Goal: Task Accomplishment & Management: Manage account settings

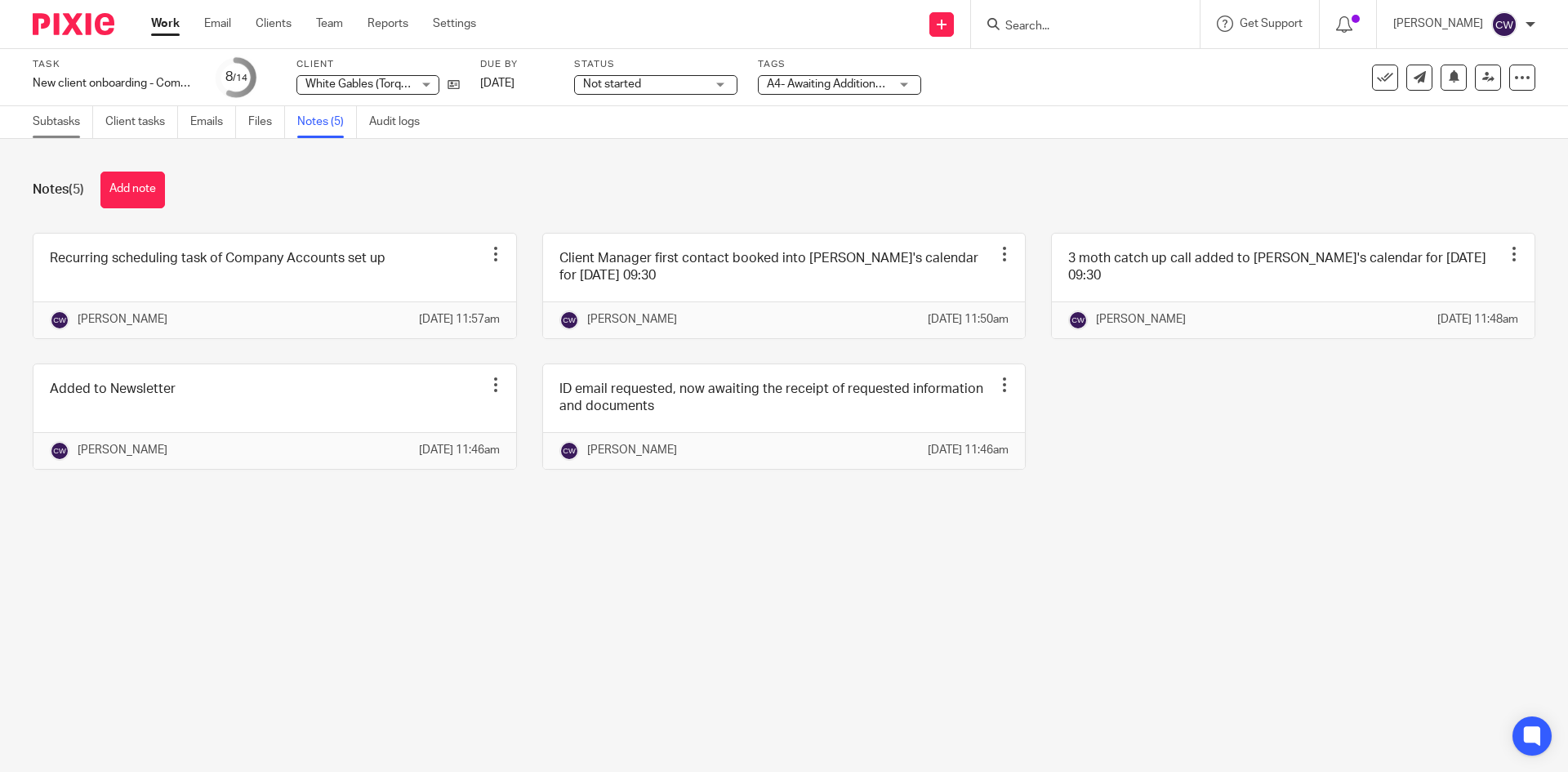
click at [63, 125] on link "Subtasks" at bounding box center [62, 121] width 60 height 31
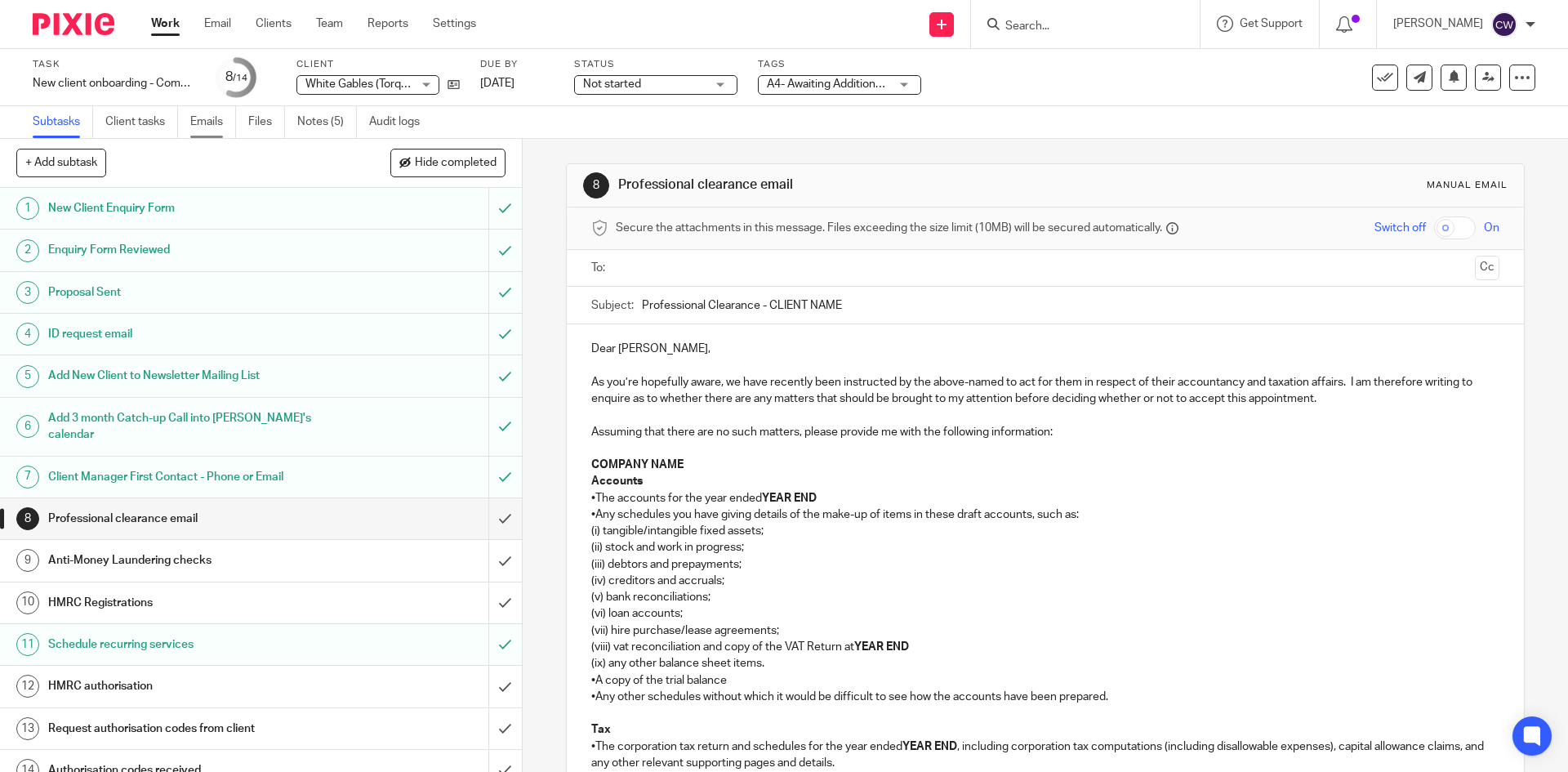
click at [197, 120] on link "Emails" at bounding box center [213, 121] width 46 height 31
click at [198, 109] on link "Emails" at bounding box center [213, 121] width 46 height 31
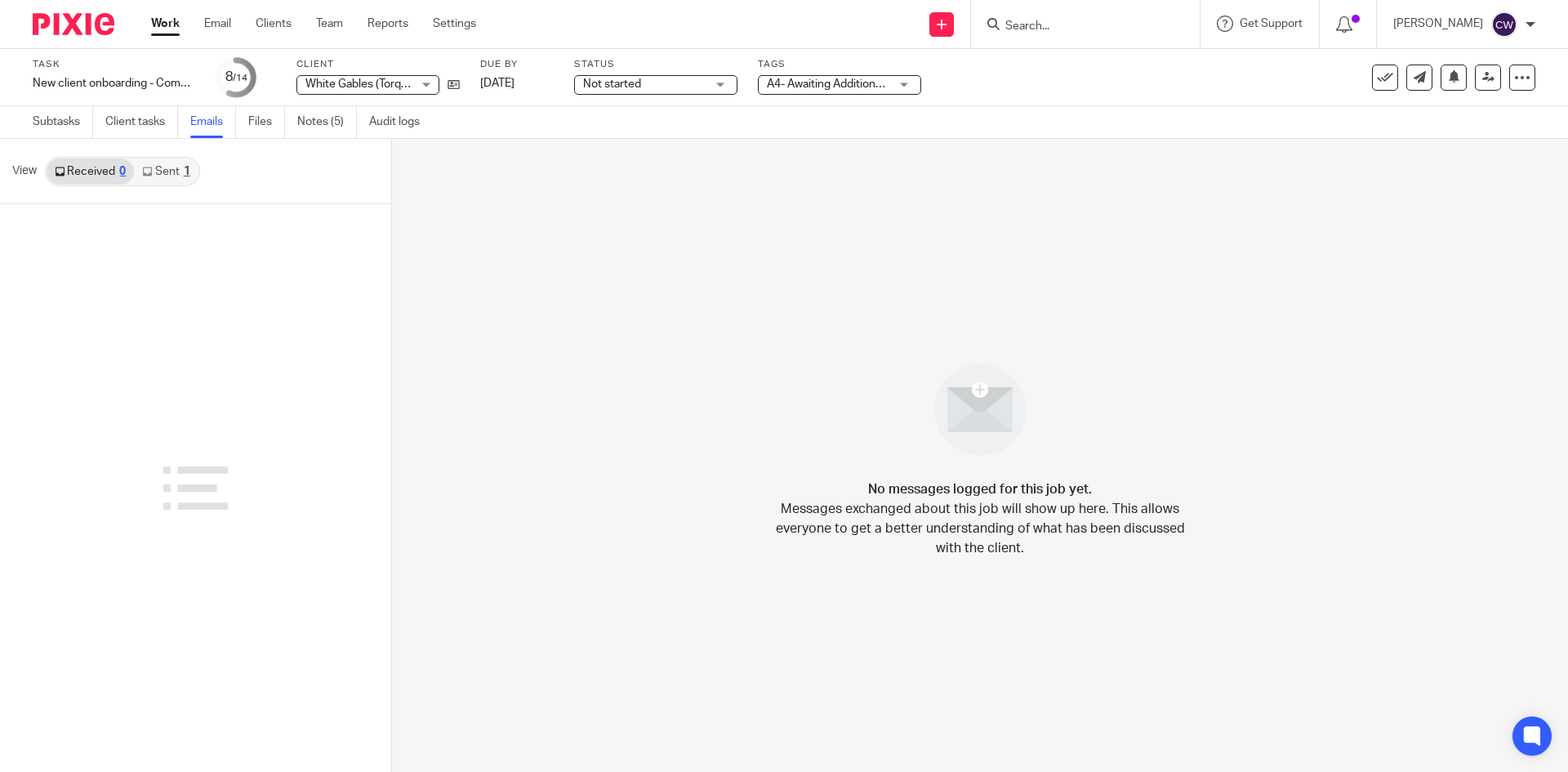
click at [168, 160] on link "Sent 1" at bounding box center [165, 171] width 64 height 26
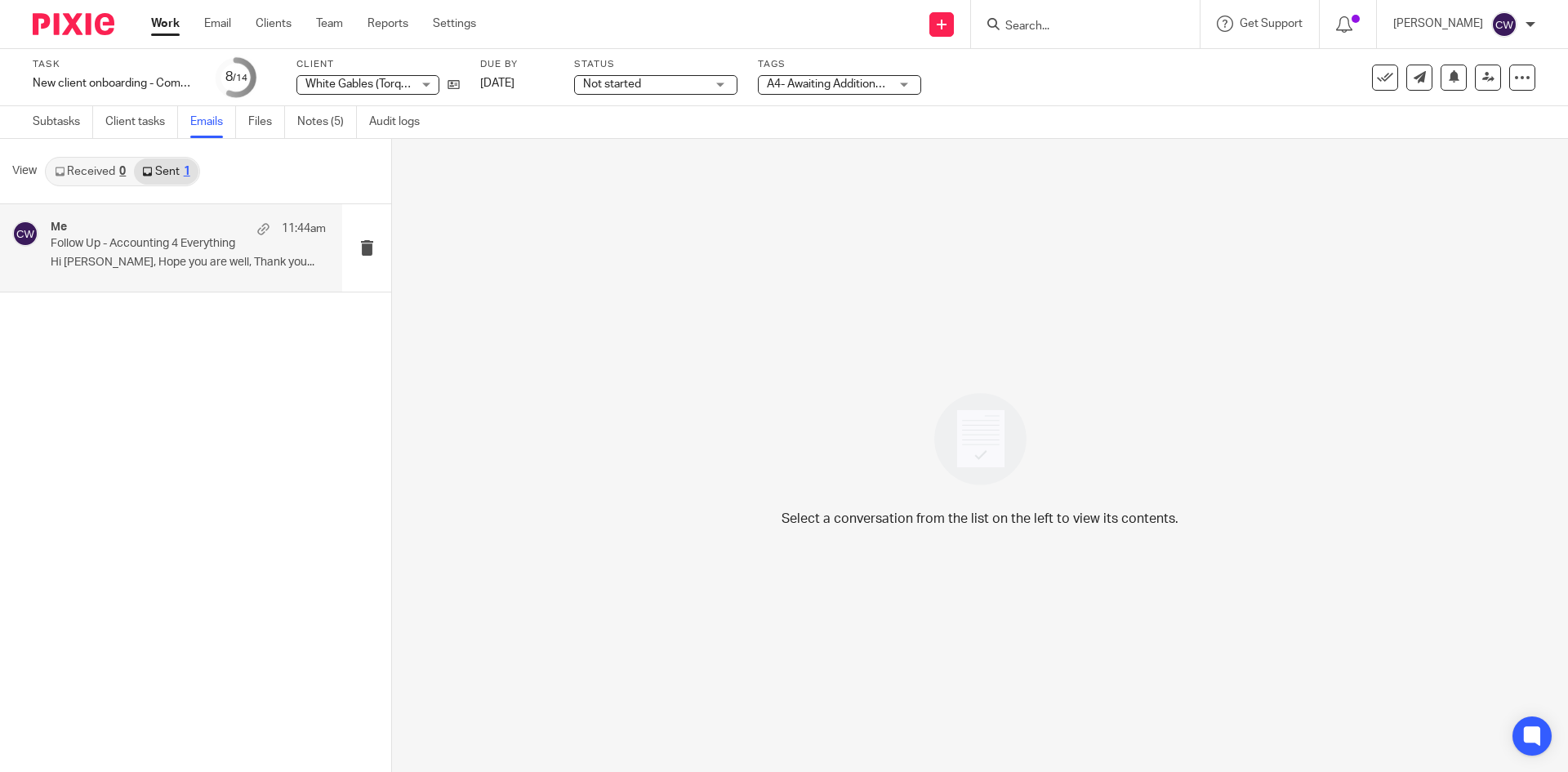
click at [190, 251] on p "Follow Up - Accounting 4 Everything" at bounding box center [160, 244] width 220 height 13
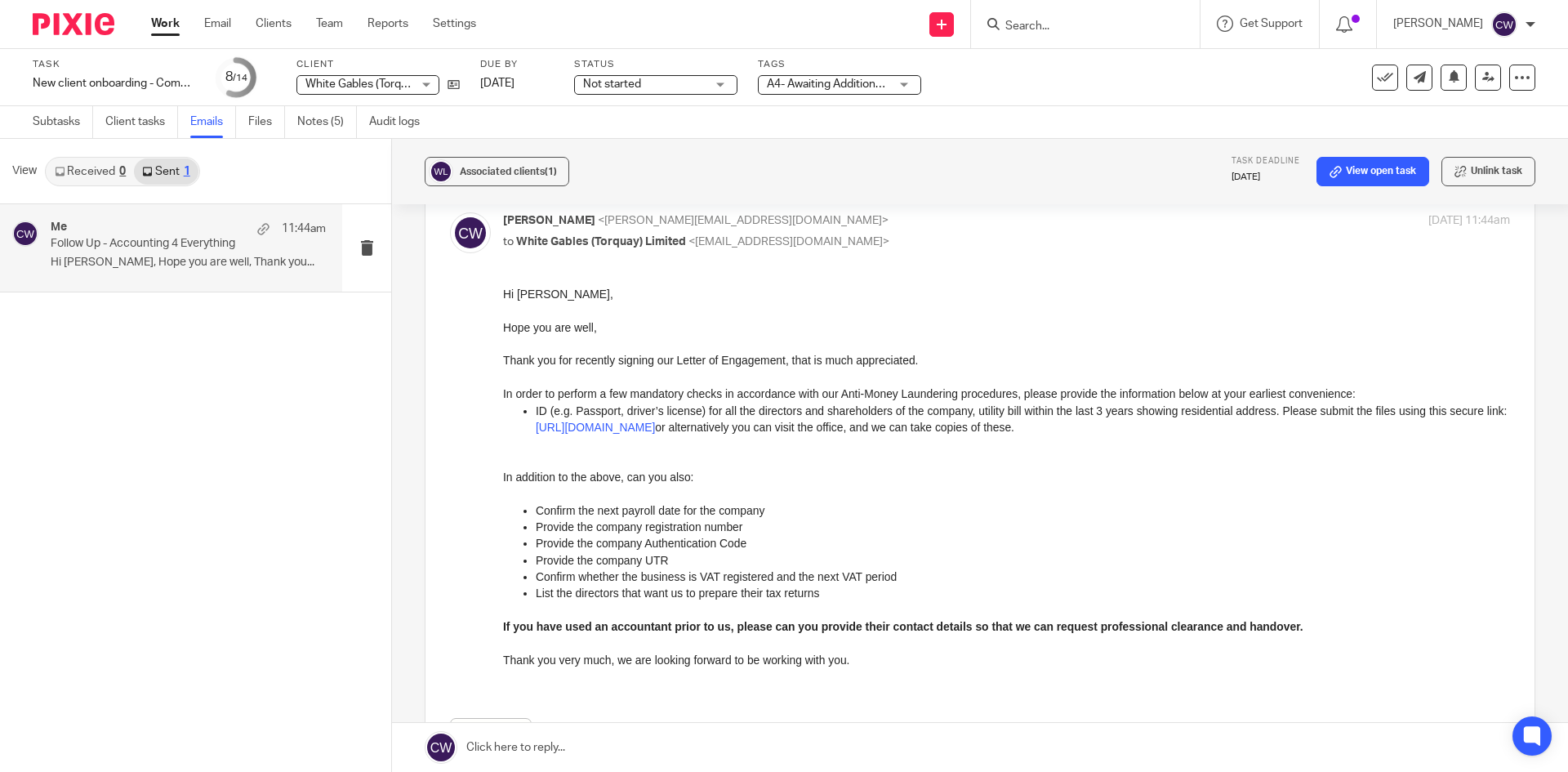
scroll to position [164, 0]
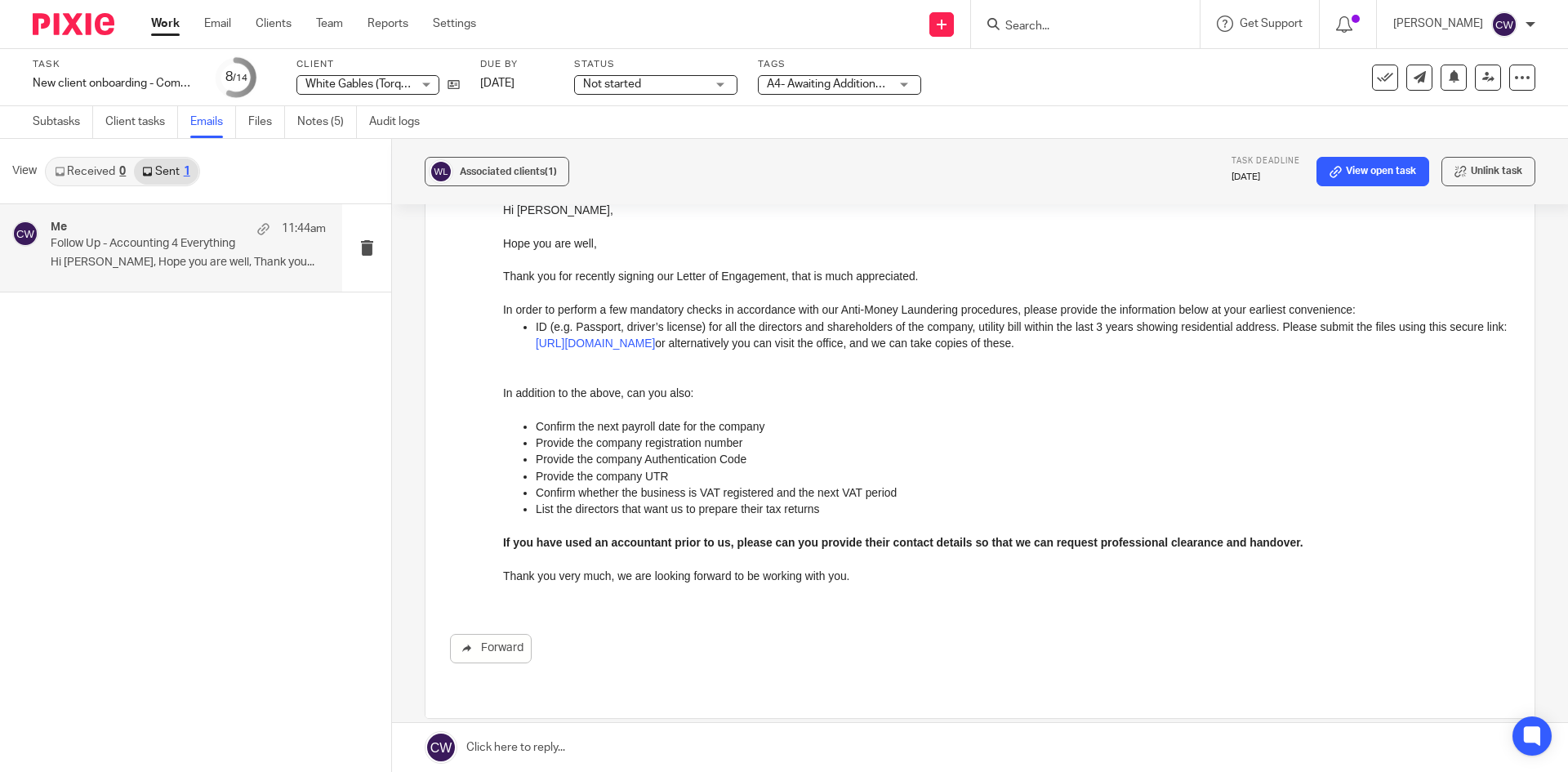
drag, startPoint x: 1002, startPoint y: 510, endPoint x: 848, endPoint y: 587, distance: 172.2
drag, startPoint x: 1003, startPoint y: 511, endPoint x: 624, endPoint y: 364, distance: 406.5
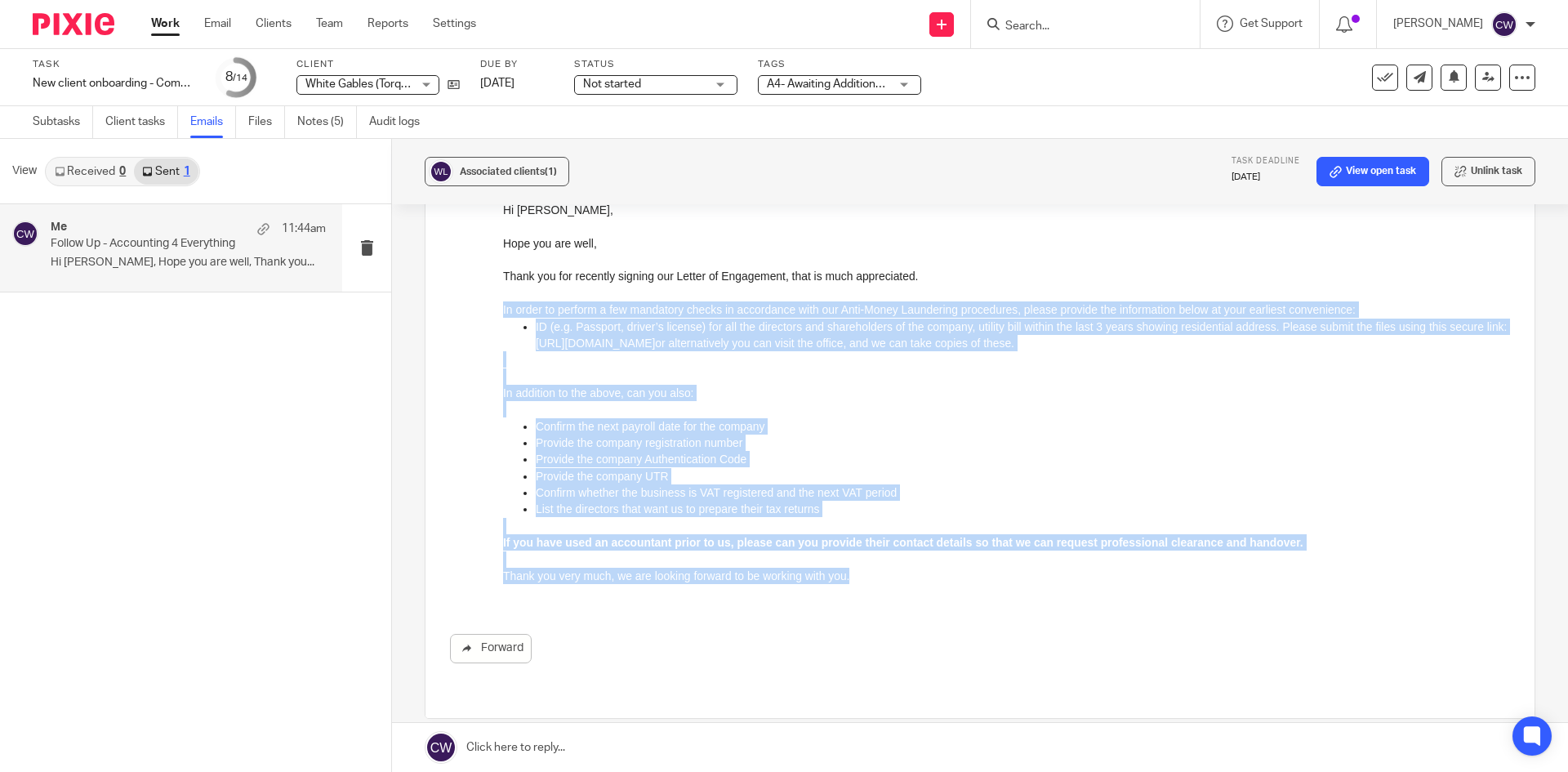
drag, startPoint x: 843, startPoint y: 575, endPoint x: 1000, endPoint y: 510, distance: 169.9
click html "Hi Hans, Hope you are well, Thank you for recently signing our Letter of Engage…"
copy div "In order to perform a few mandatory checks in accordance with our Anti-Money La…"
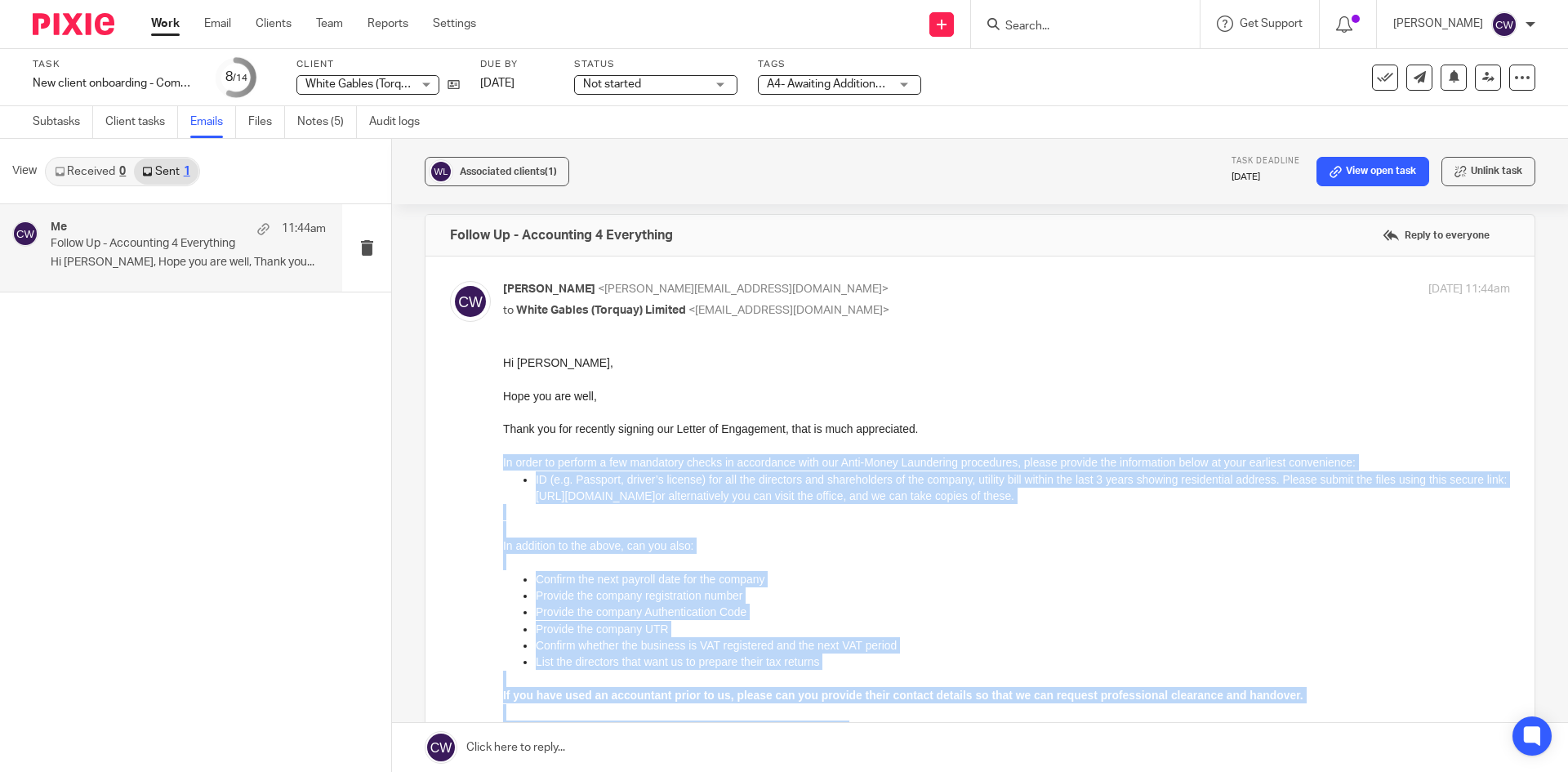
scroll to position [0, 0]
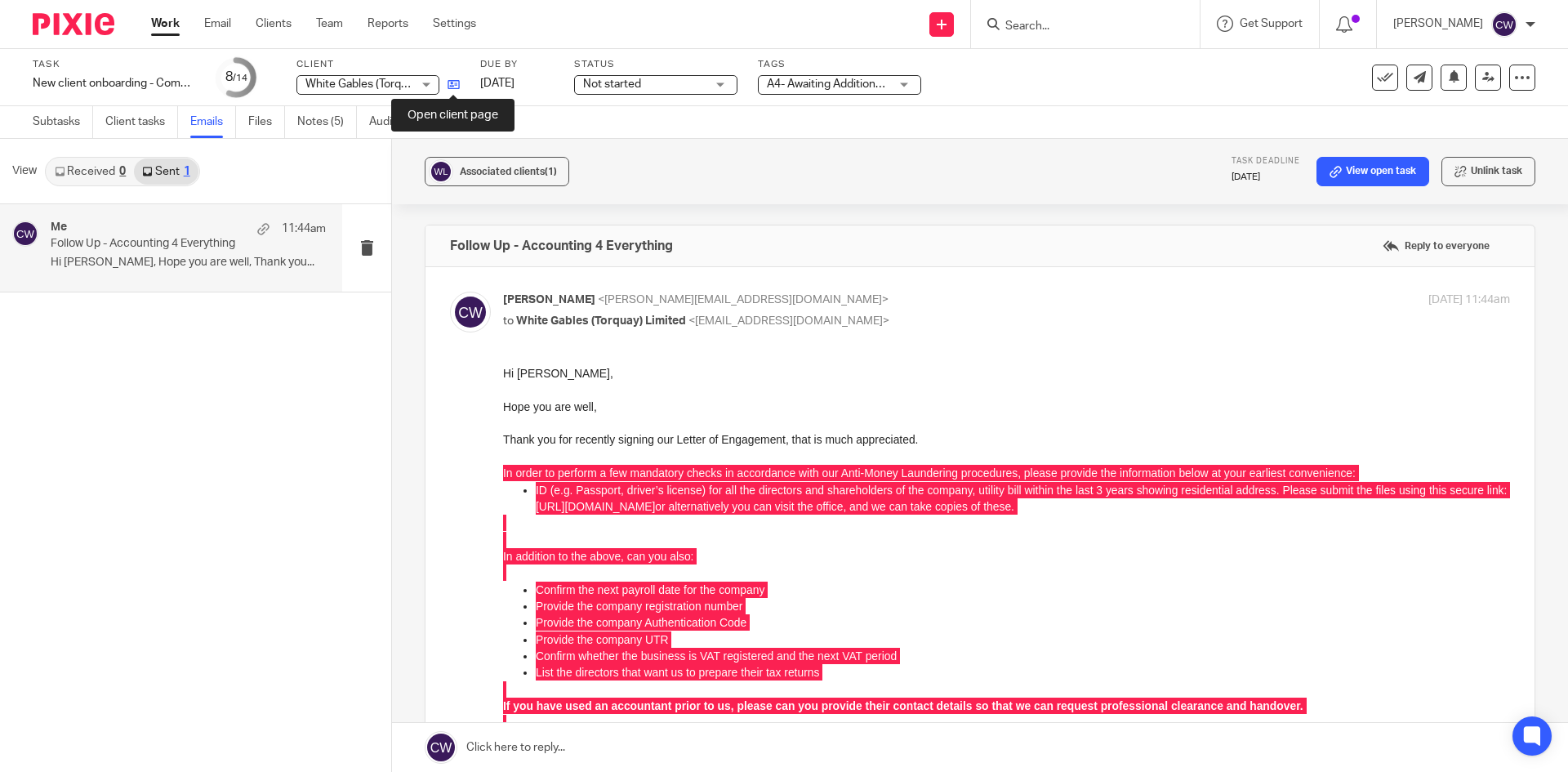
click at [448, 85] on icon at bounding box center [454, 84] width 13 height 13
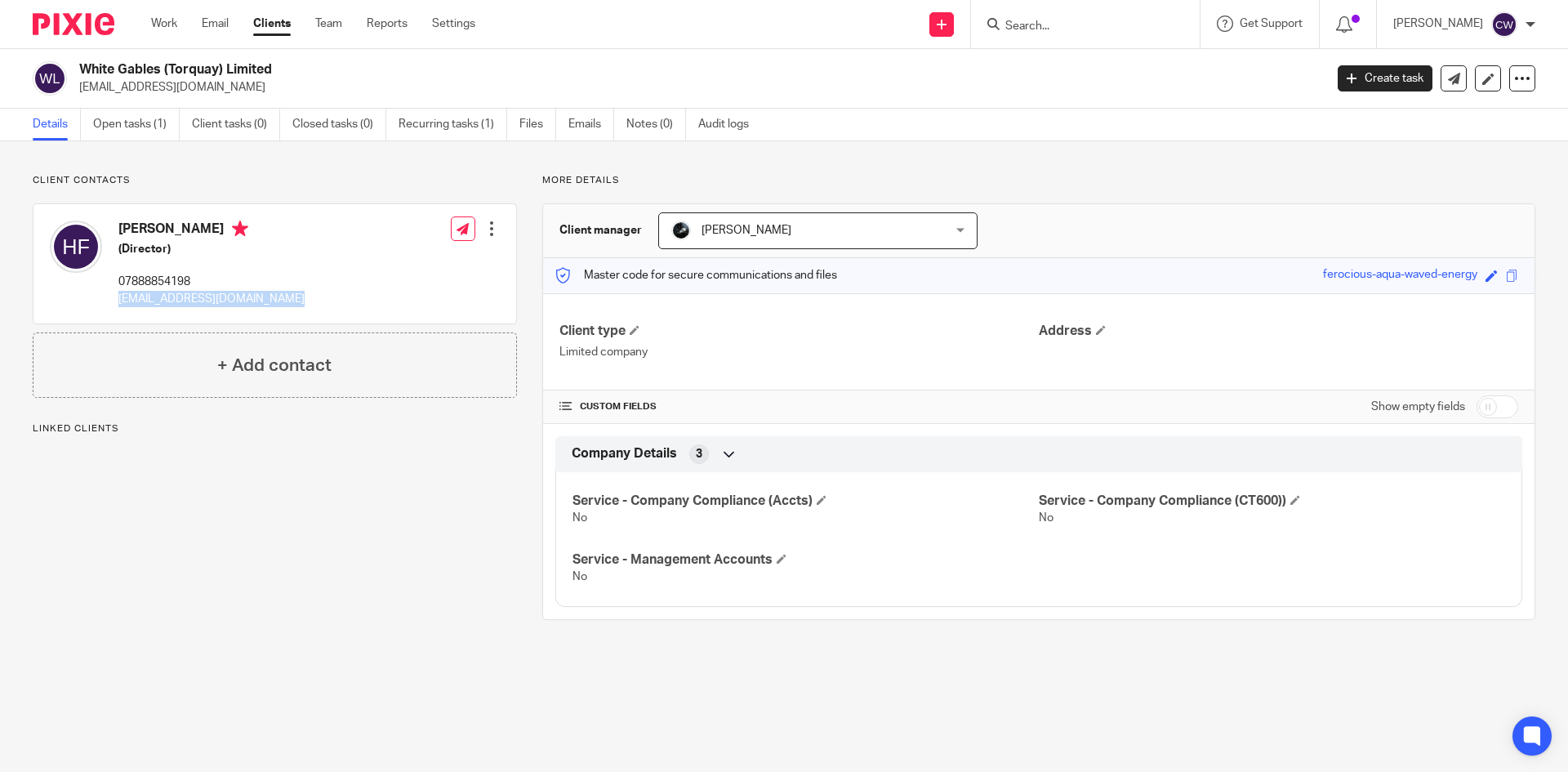
drag, startPoint x: 118, startPoint y: 300, endPoint x: 312, endPoint y: 311, distance: 194.3
click at [312, 311] on div "Hans Faulk (Director) 07888854198 whitegablestorquay@gmail.com Edit contact Cre…" at bounding box center [274, 263] width 483 height 120
copy p "whitegablestorquay@gmail.com"
click at [1036, 31] on input "Search" at bounding box center [1077, 27] width 147 height 14
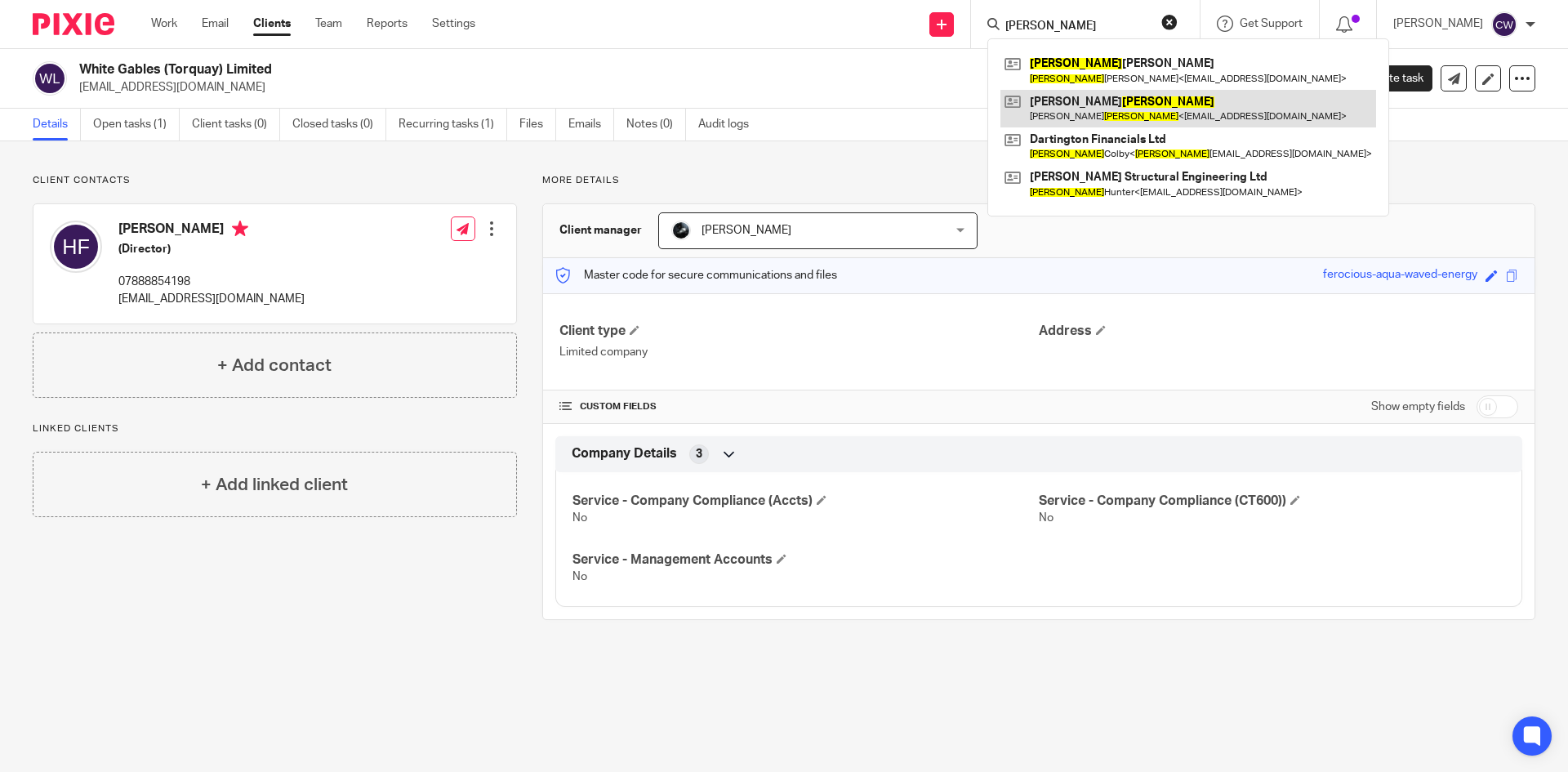
type input "timothy"
click at [1103, 105] on link at bounding box center [1188, 109] width 376 height 38
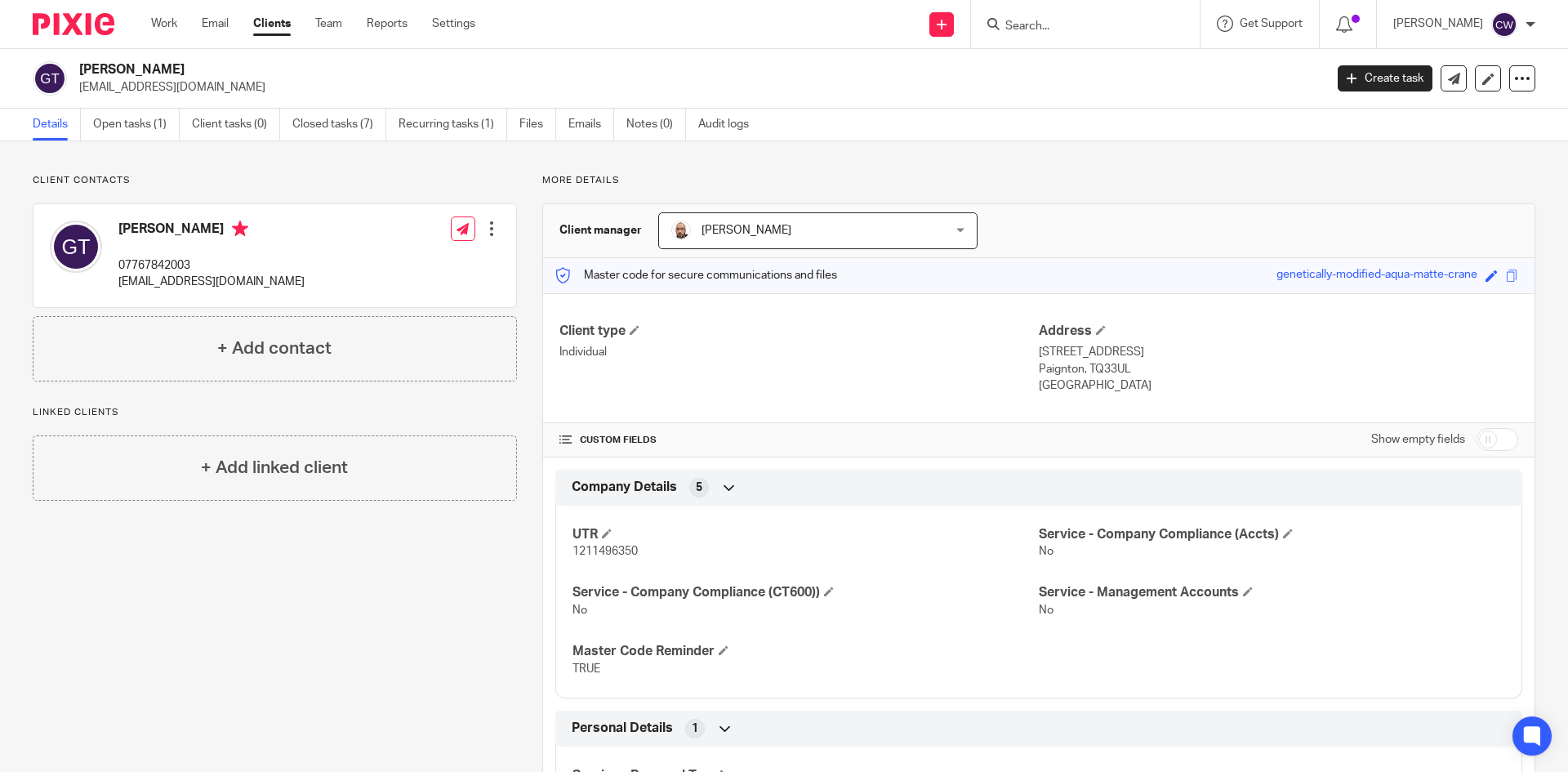
click at [1004, 28] on input "Search" at bounding box center [1077, 27] width 147 height 14
type input "Cru Global"
click at [1051, 64] on link at bounding box center [1101, 63] width 202 height 24
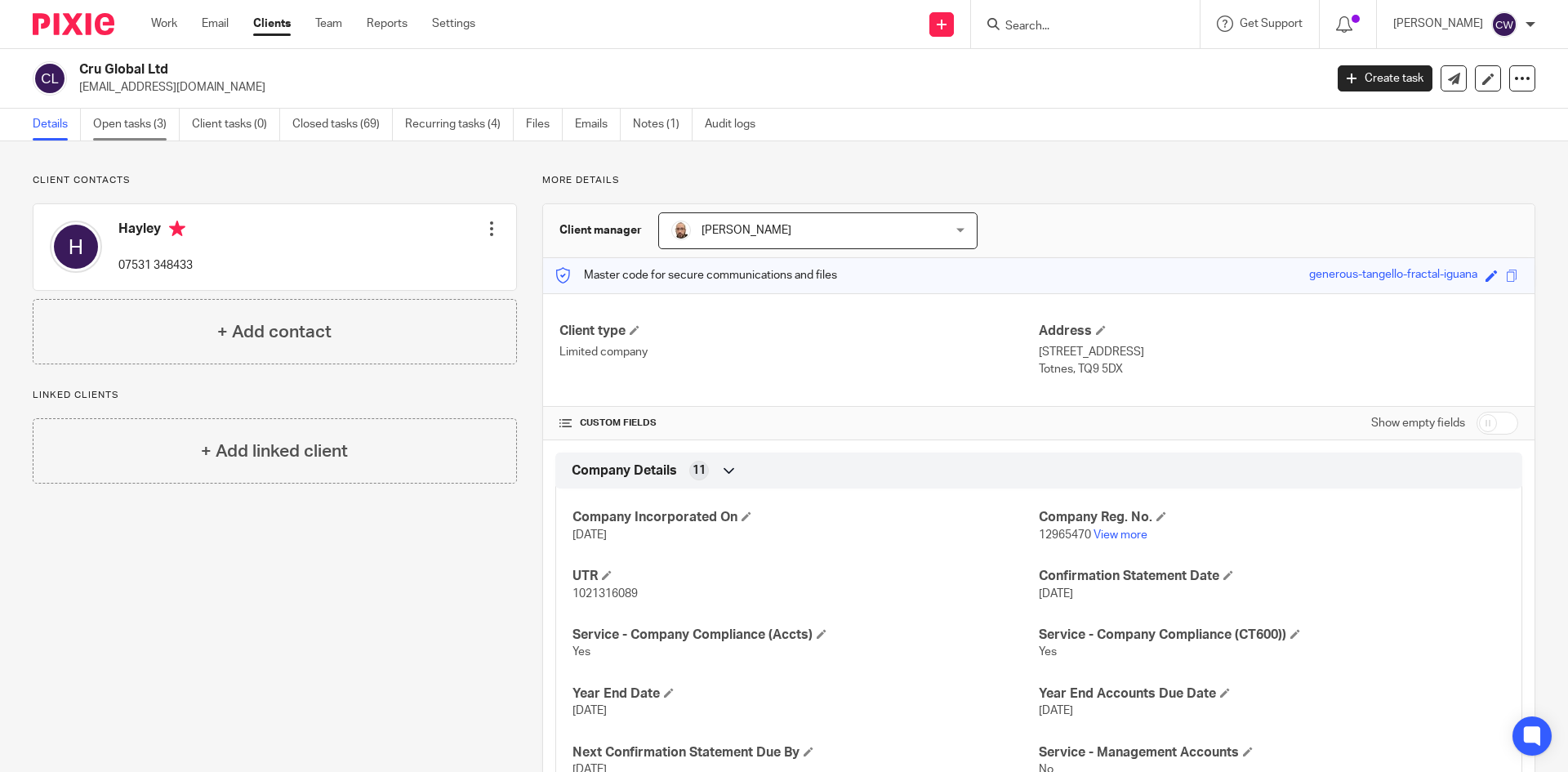
click at [129, 122] on link "Open tasks (3)" at bounding box center [137, 124] width 86 height 31
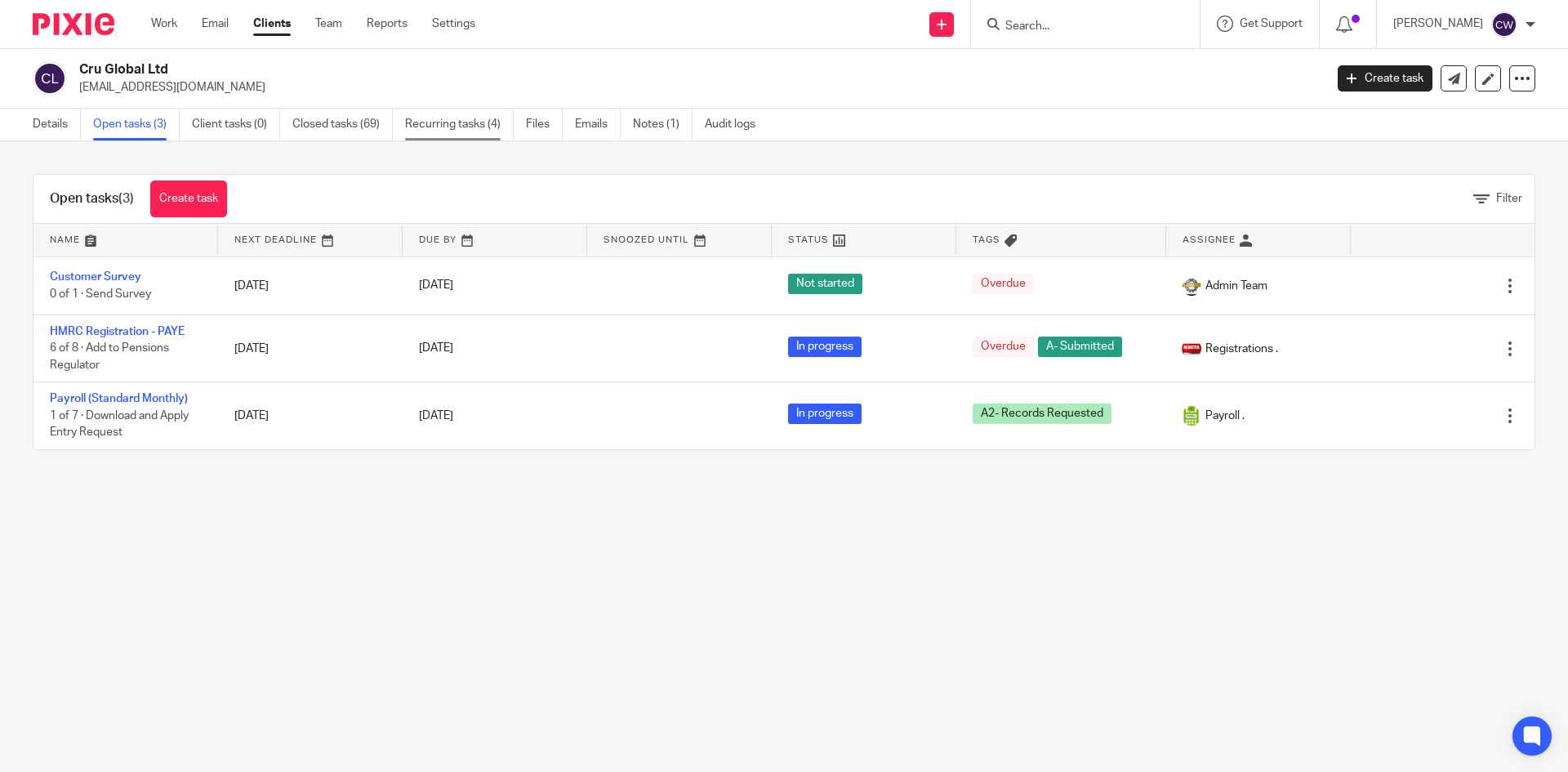
click at [444, 130] on link "Recurring tasks (4)" at bounding box center [459, 124] width 109 height 31
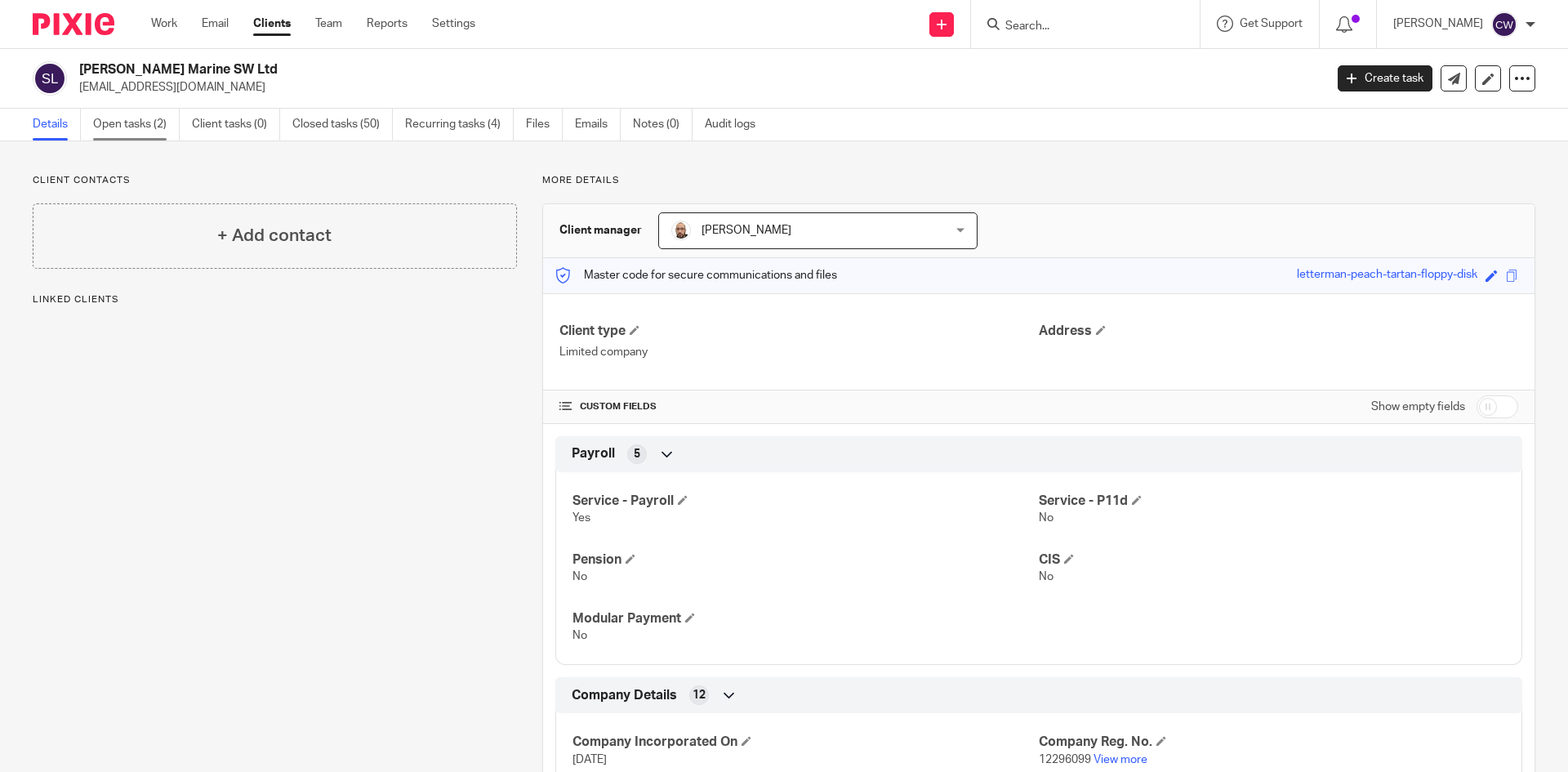
click at [111, 118] on link "Open tasks (2)" at bounding box center [137, 124] width 86 height 31
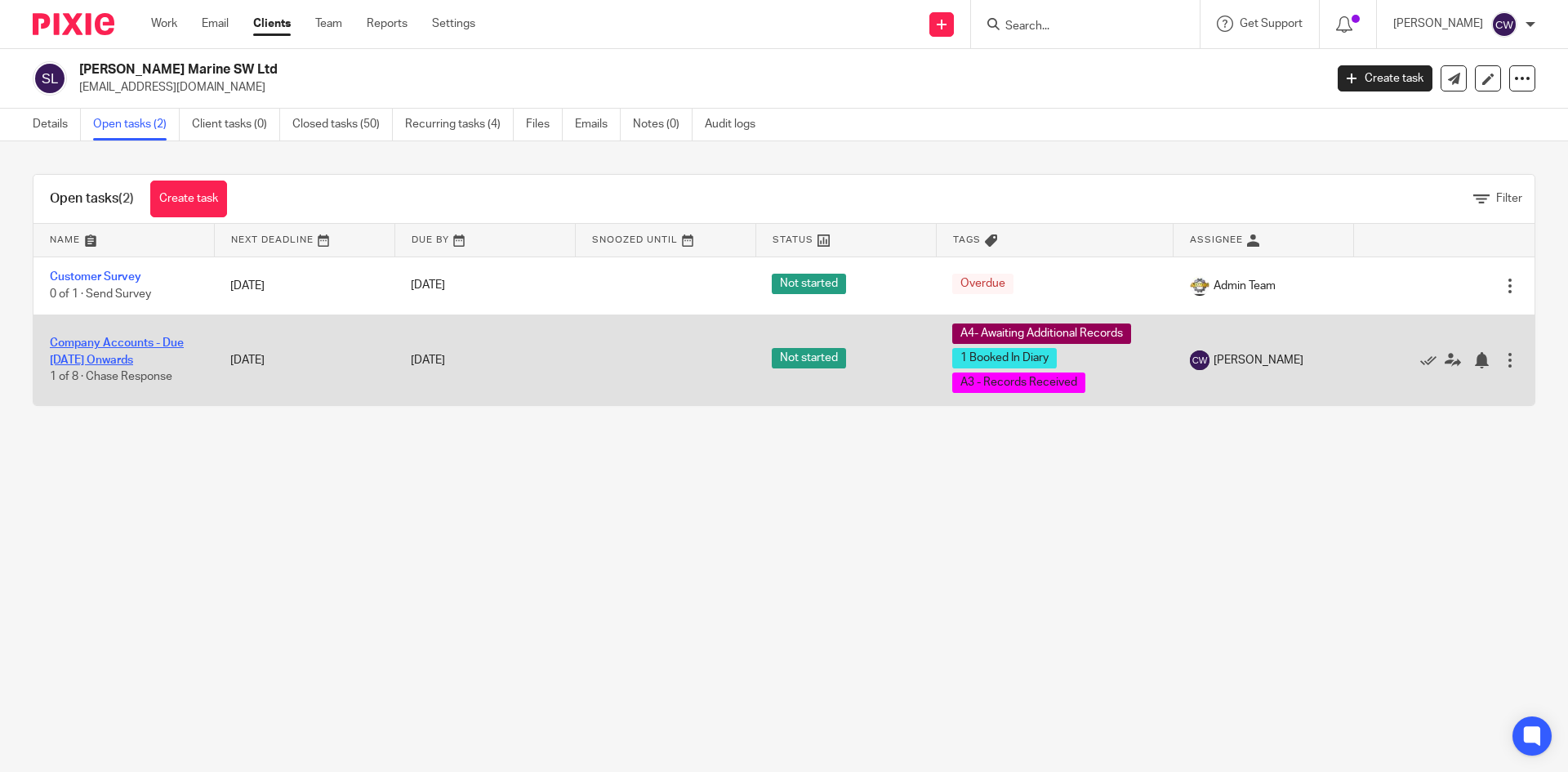
click at [112, 354] on link "Company Accounts - Due [DATE] Onwards" at bounding box center [116, 351] width 134 height 28
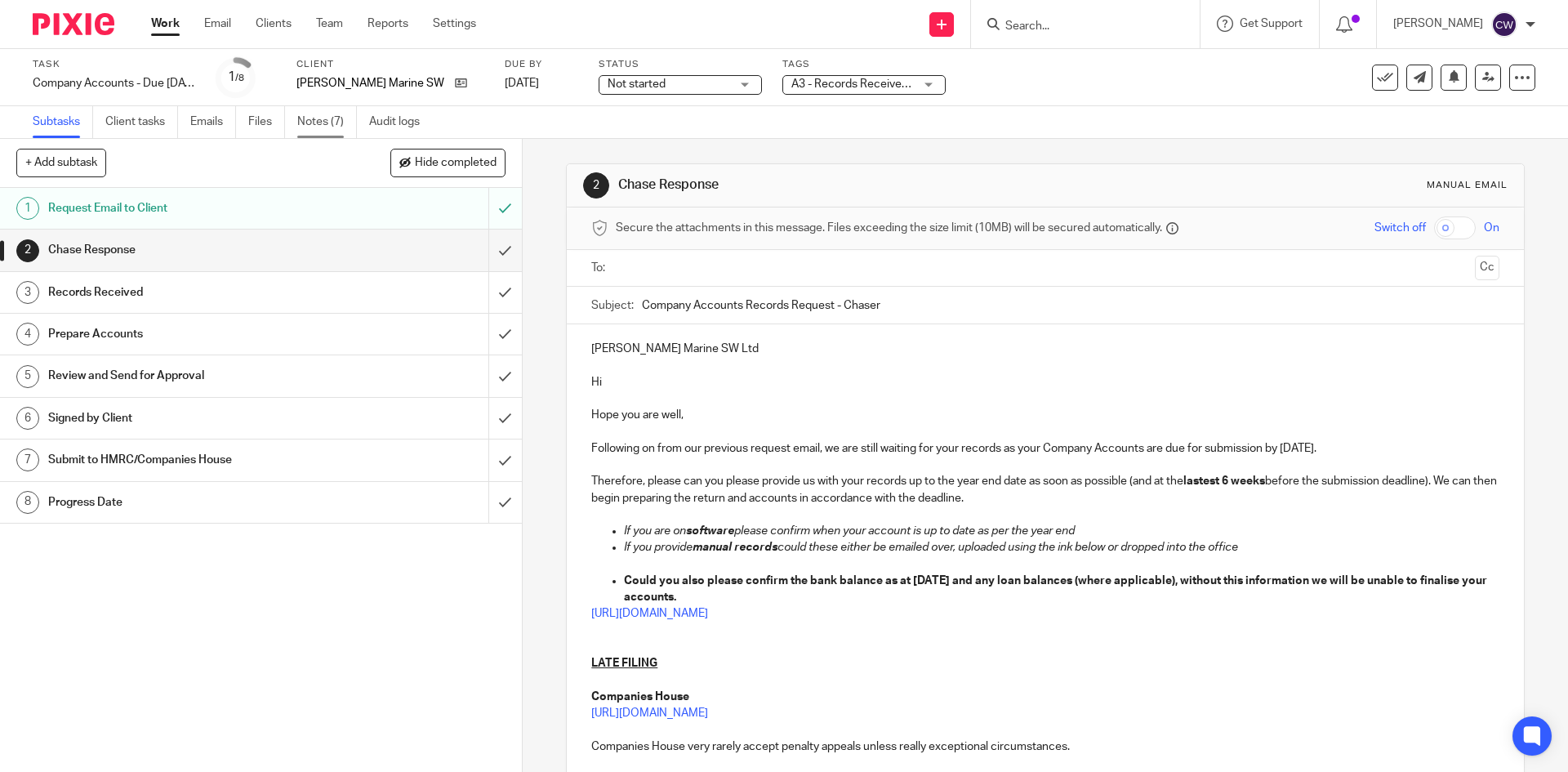
click at [311, 120] on link "Notes (7)" at bounding box center [327, 121] width 59 height 31
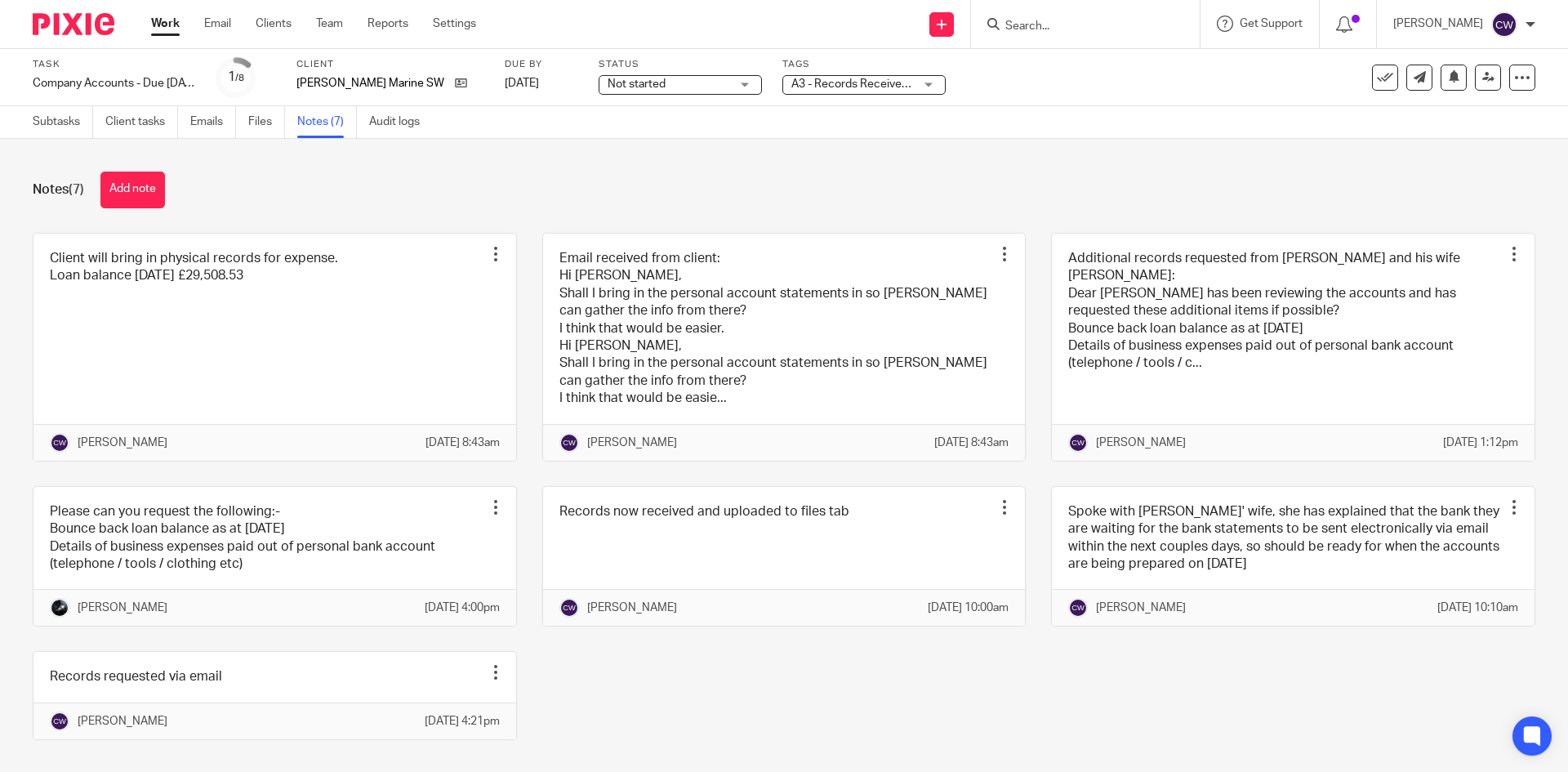
click at [1024, 24] on input "Search" at bounding box center [1077, 27] width 147 height 14
type input "CRU GLOBAL"
click at [1047, 67] on link at bounding box center [1101, 63] width 202 height 24
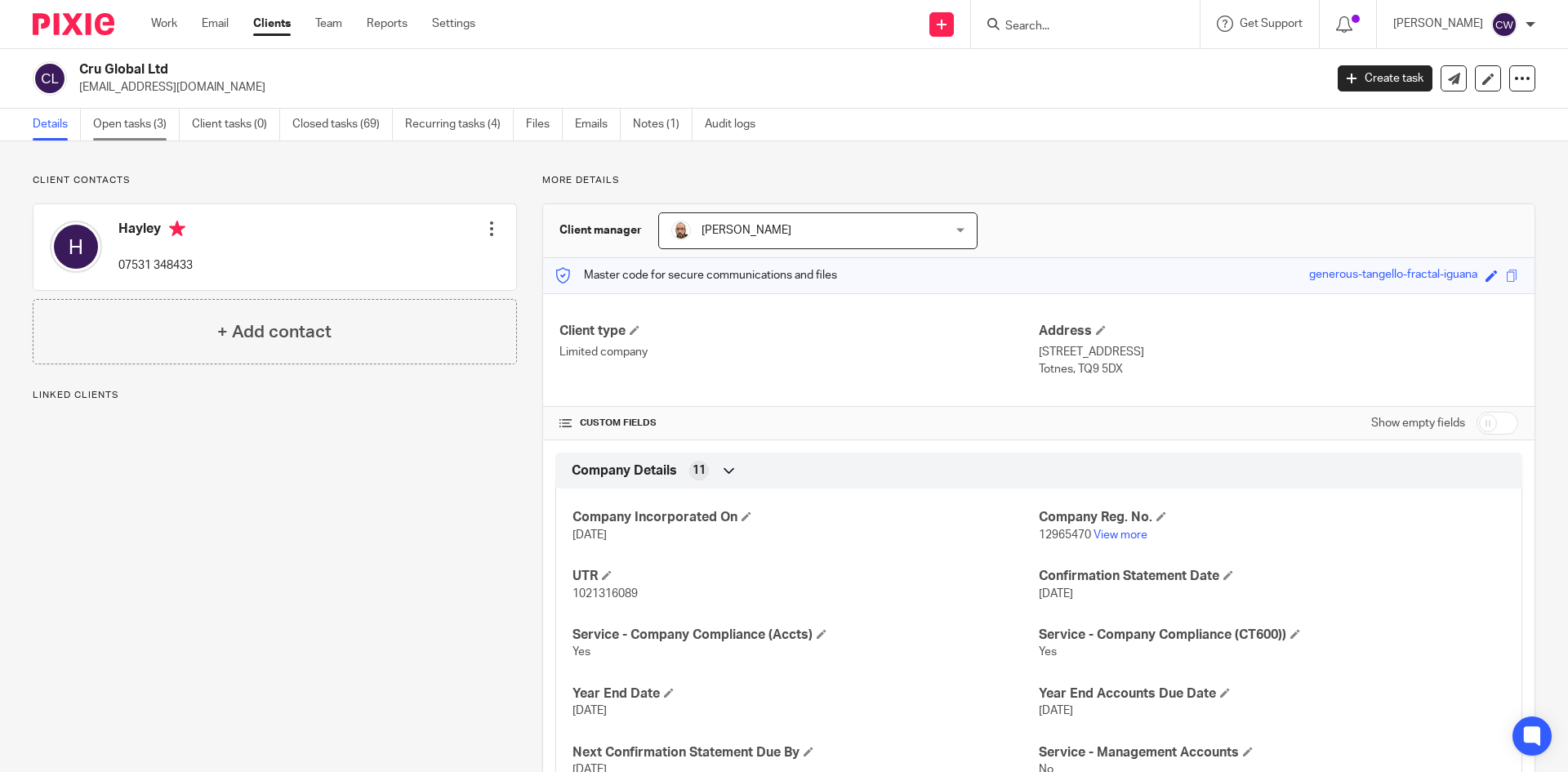
click at [140, 115] on link "Open tasks (3)" at bounding box center [137, 124] width 86 height 31
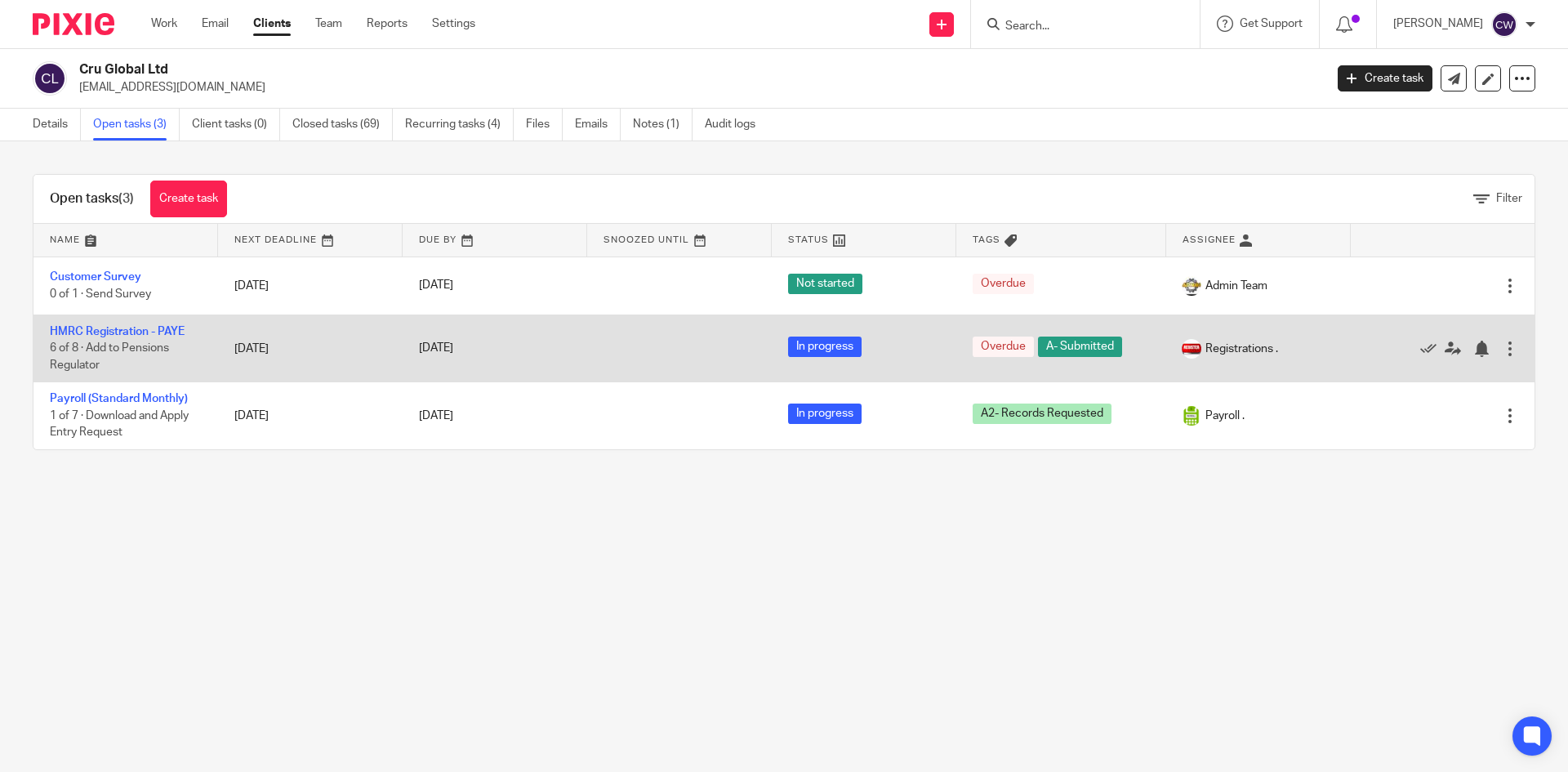
click at [143, 323] on td "HMRC Registration - PAYE 6 of 8 · Add to Pensions Regulator" at bounding box center [125, 348] width 184 height 67
click at [142, 328] on link "HMRC Registration - PAYE" at bounding box center [117, 332] width 135 height 12
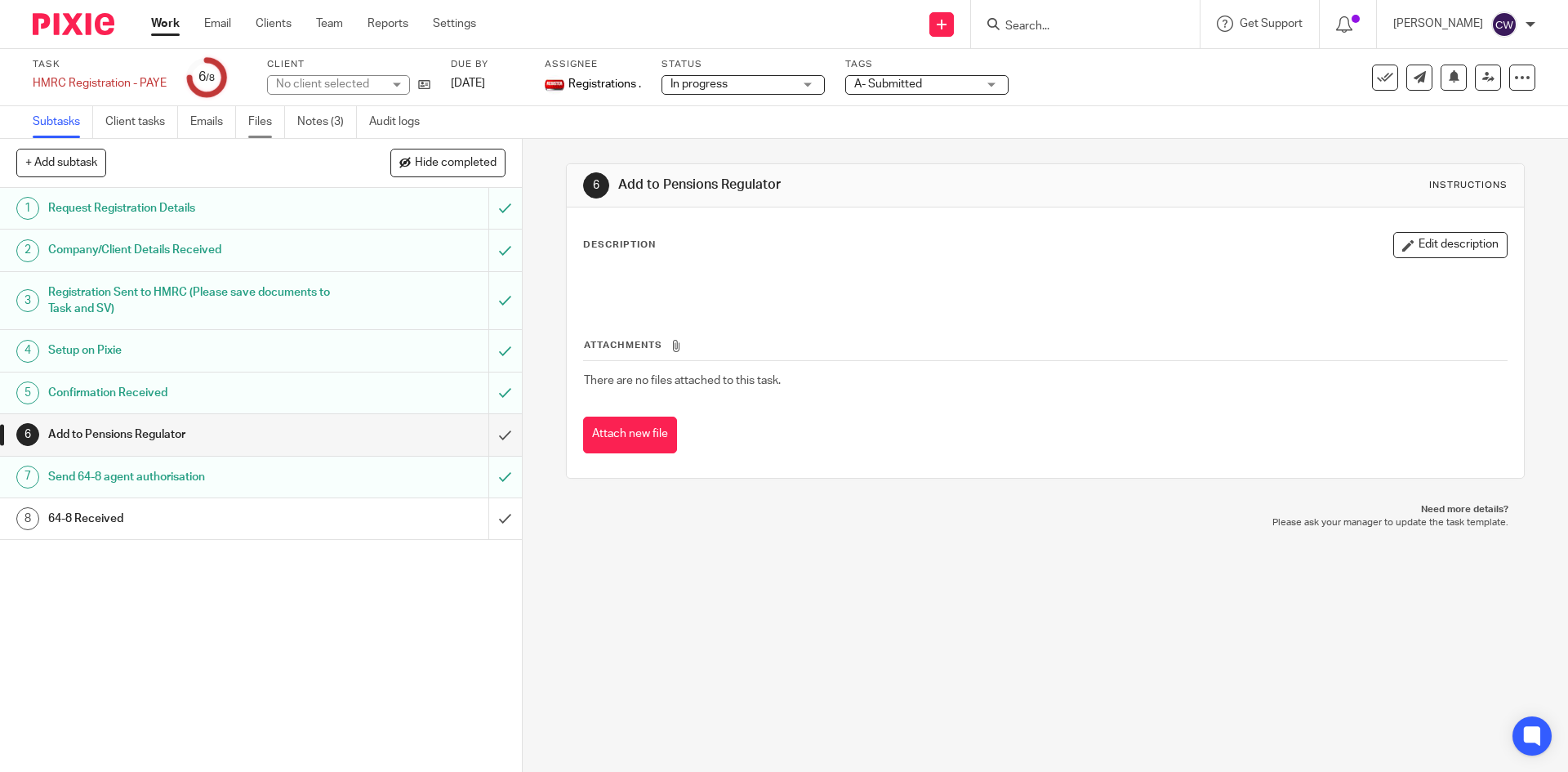
click at [258, 120] on link "Files" at bounding box center [266, 121] width 37 height 31
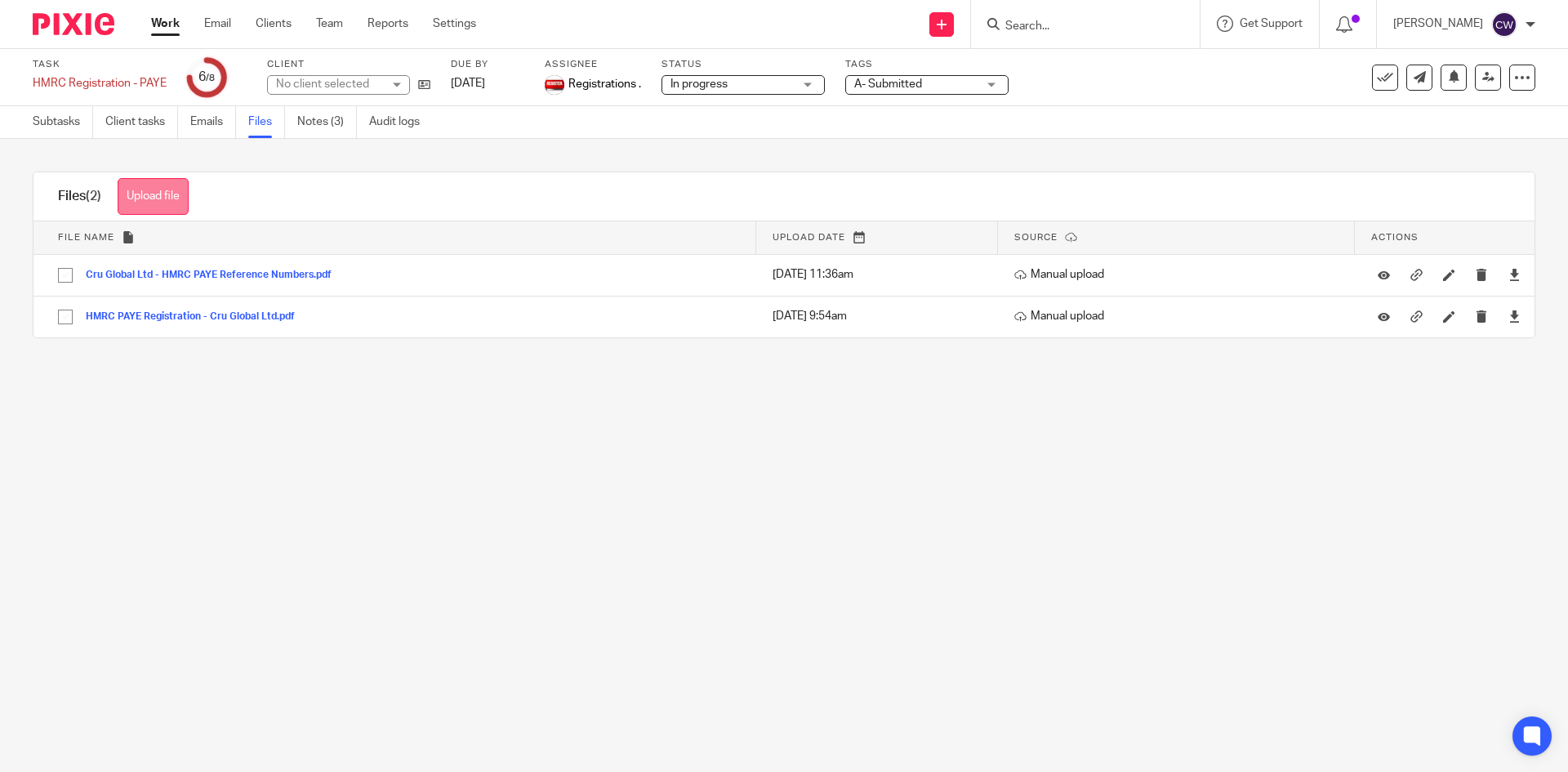
click at [179, 201] on button "Upload file" at bounding box center [153, 196] width 71 height 37
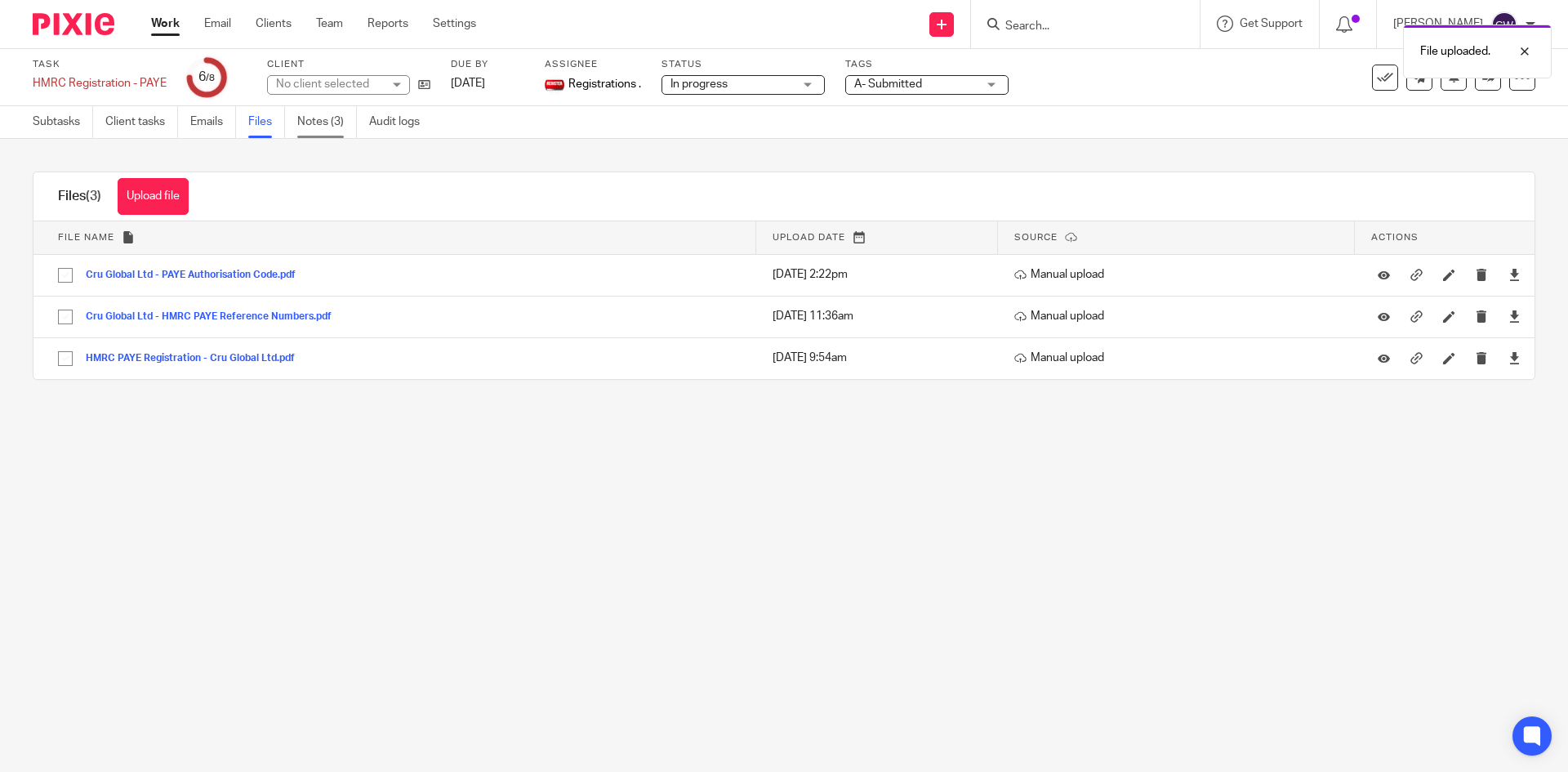
click at [322, 116] on link "Notes (3)" at bounding box center [327, 121] width 59 height 31
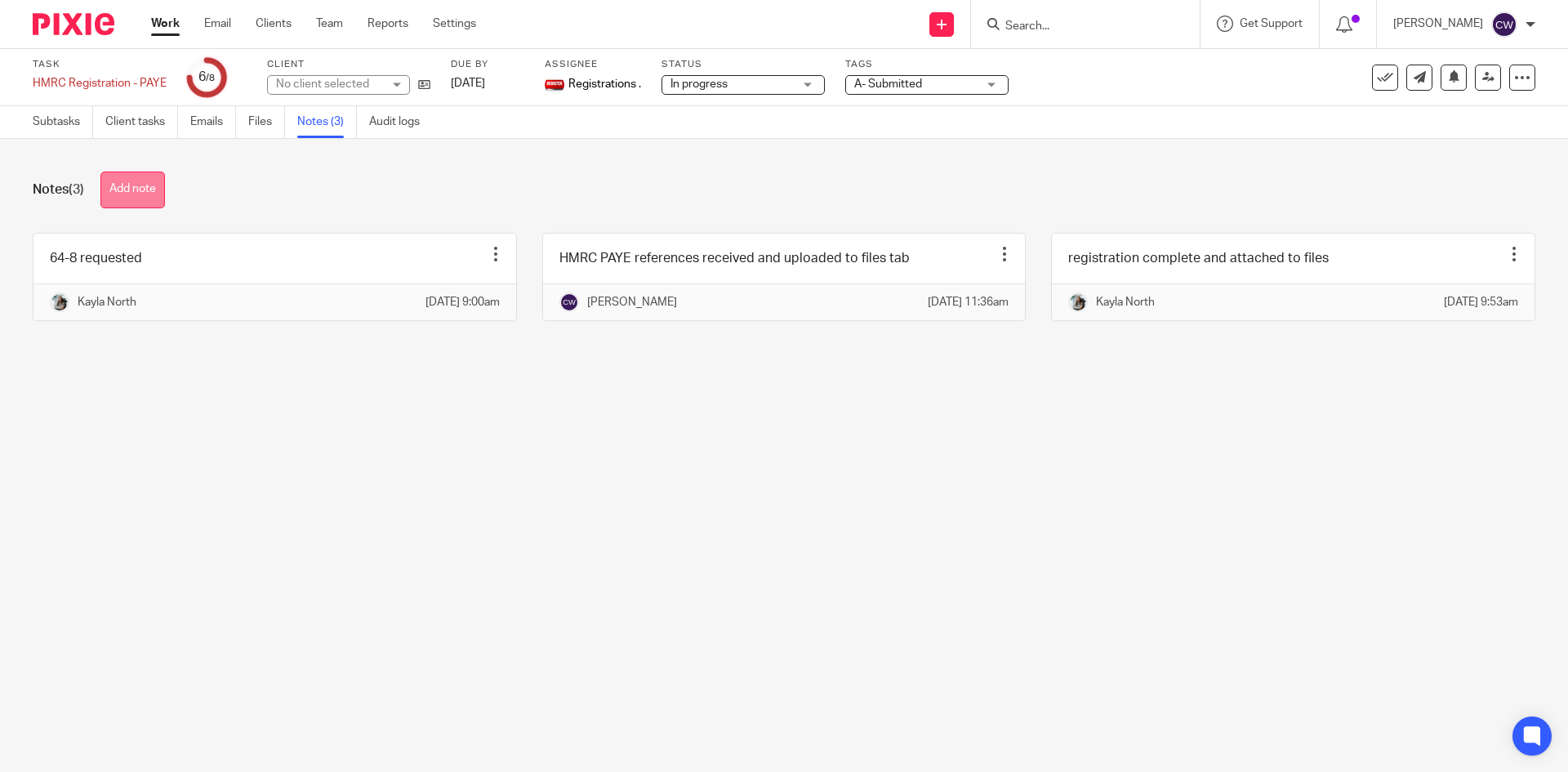
click at [150, 201] on button "Add note" at bounding box center [133, 190] width 65 height 37
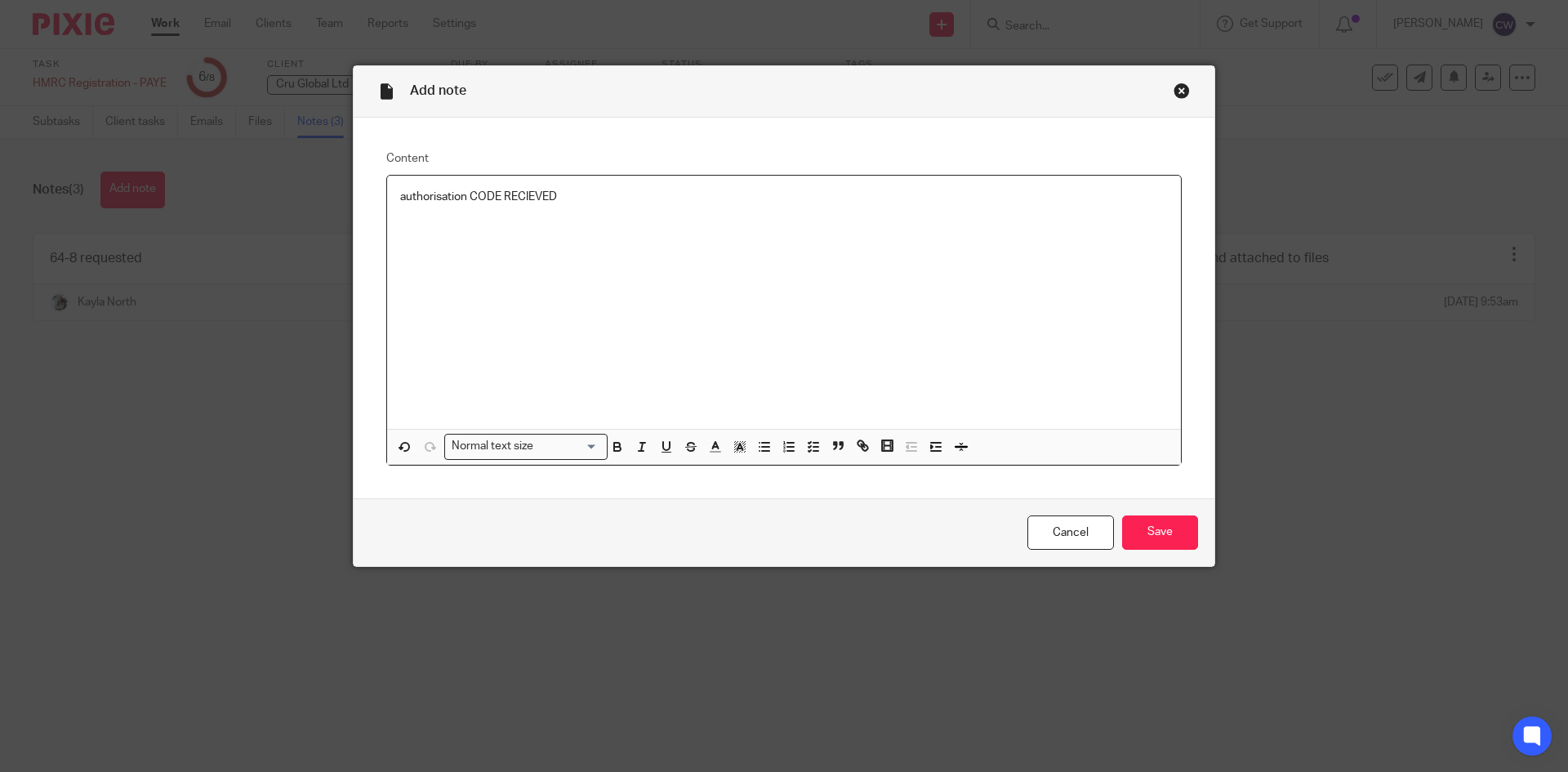
drag, startPoint x: 489, startPoint y: 200, endPoint x: 465, endPoint y: 182, distance: 30.0
click at [465, 182] on div "authorisation CODE RECIEVED" at bounding box center [784, 302] width 793 height 253
click at [1147, 534] on input "Save" at bounding box center [1160, 533] width 76 height 35
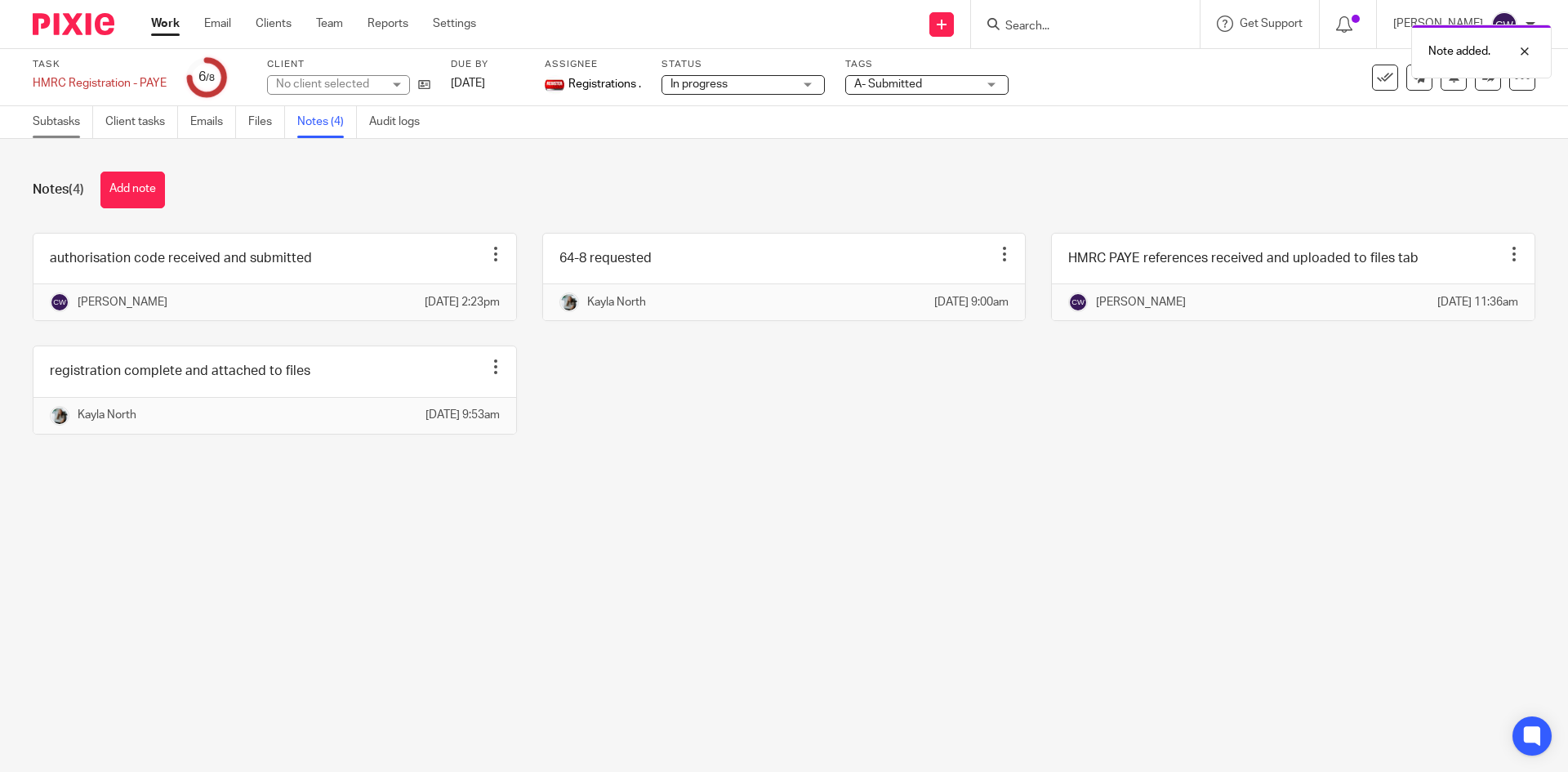
click at [61, 111] on link "Subtasks" at bounding box center [62, 121] width 60 height 31
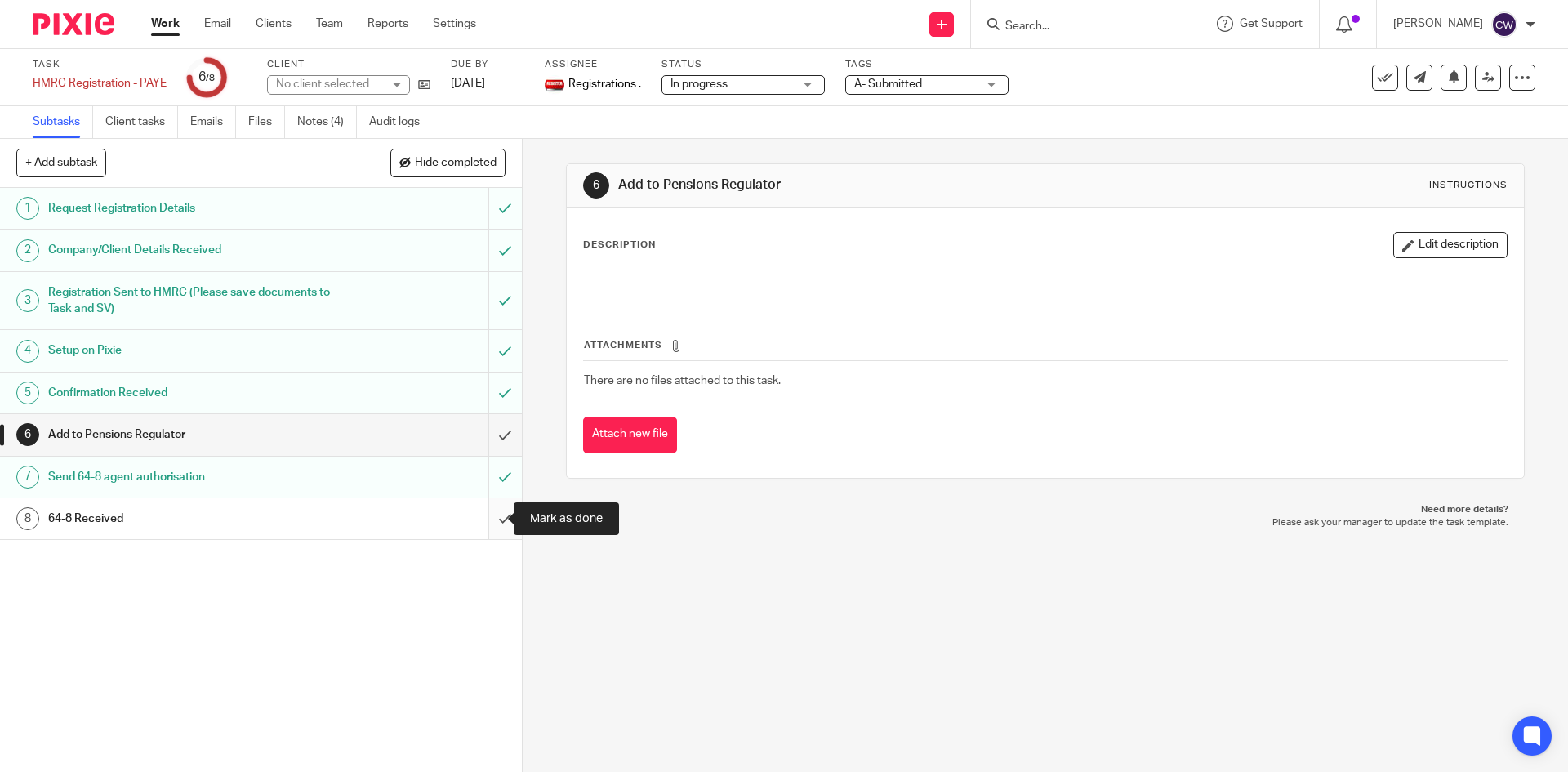
click at [487, 522] on input "submit" at bounding box center [261, 518] width 522 height 40
